Goal: Task Accomplishment & Management: Manage account settings

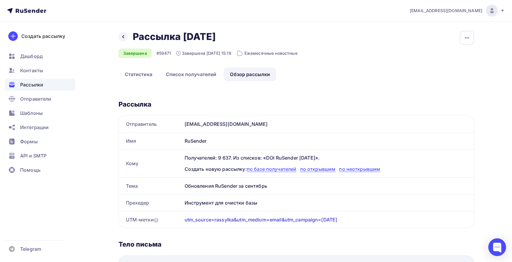
click at [502, 8] on icon at bounding box center [502, 10] width 5 height 5
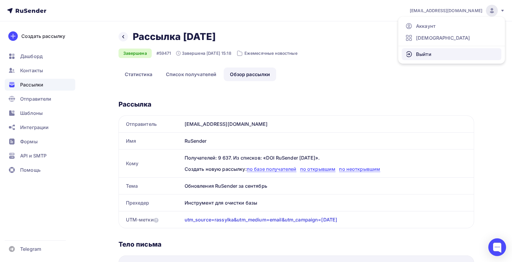
click at [441, 55] on link "Выйти" at bounding box center [452, 54] width 100 height 12
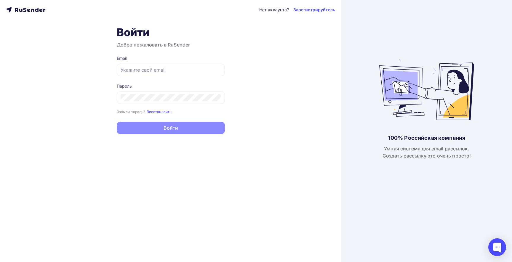
click at [19, 10] on icon at bounding box center [25, 9] width 39 height 7
